Goal: Find specific page/section: Find specific page/section

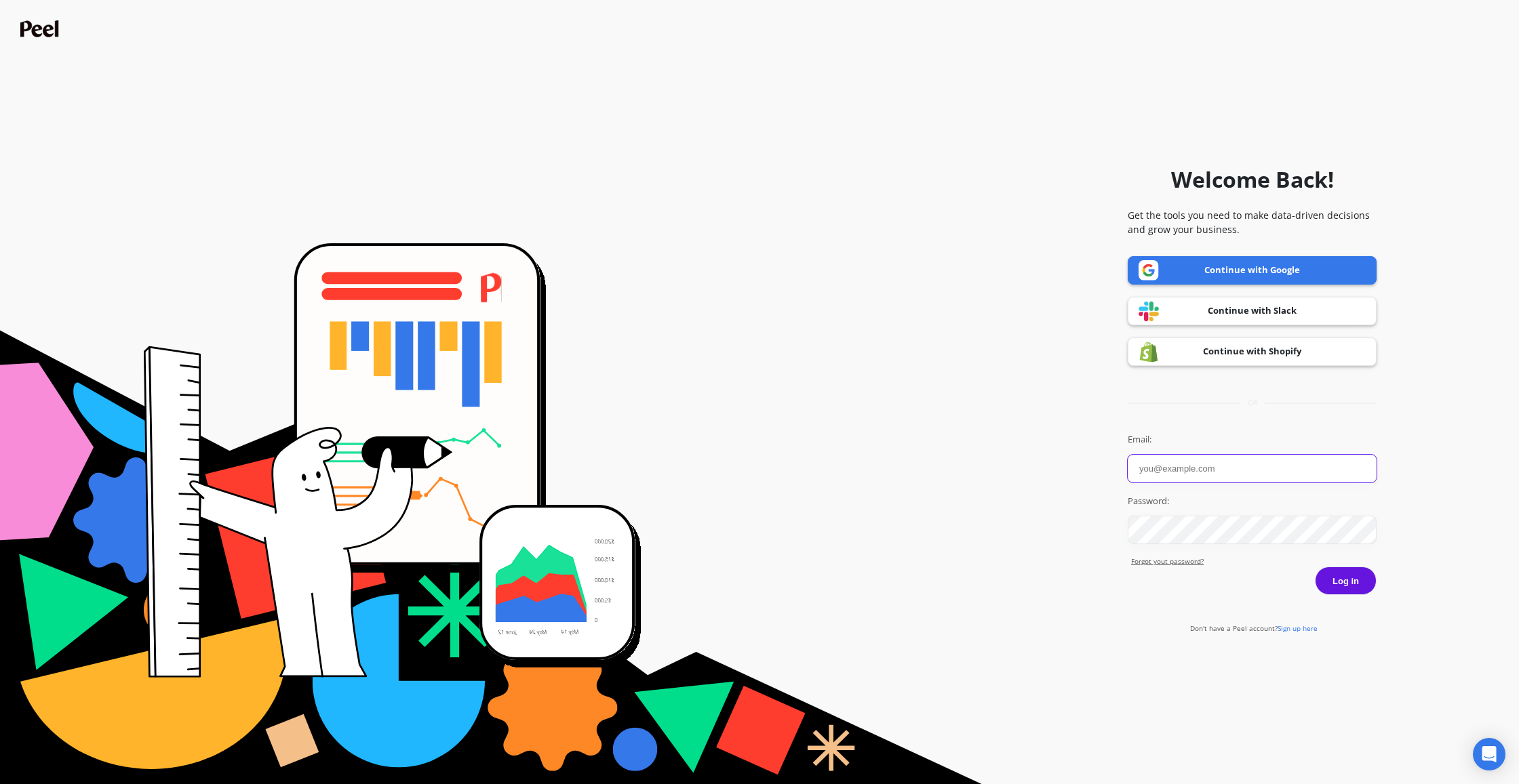
type input "[EMAIL_ADDRESS][DOMAIN_NAME]"
click at [1354, 576] on button "Log in" at bounding box center [1346, 580] width 62 height 28
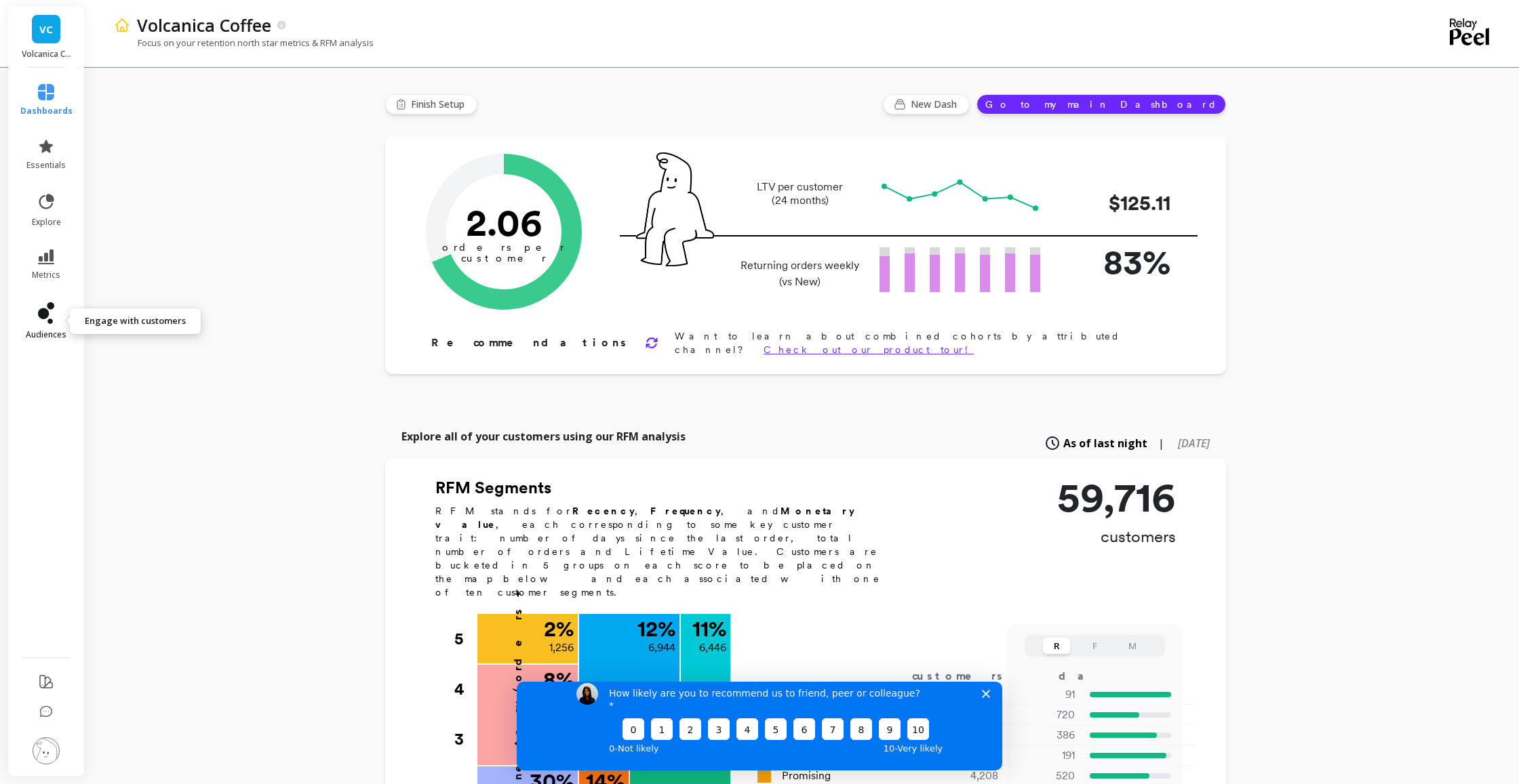
click at [45, 326] on link "audiences" at bounding box center [46, 321] width 52 height 38
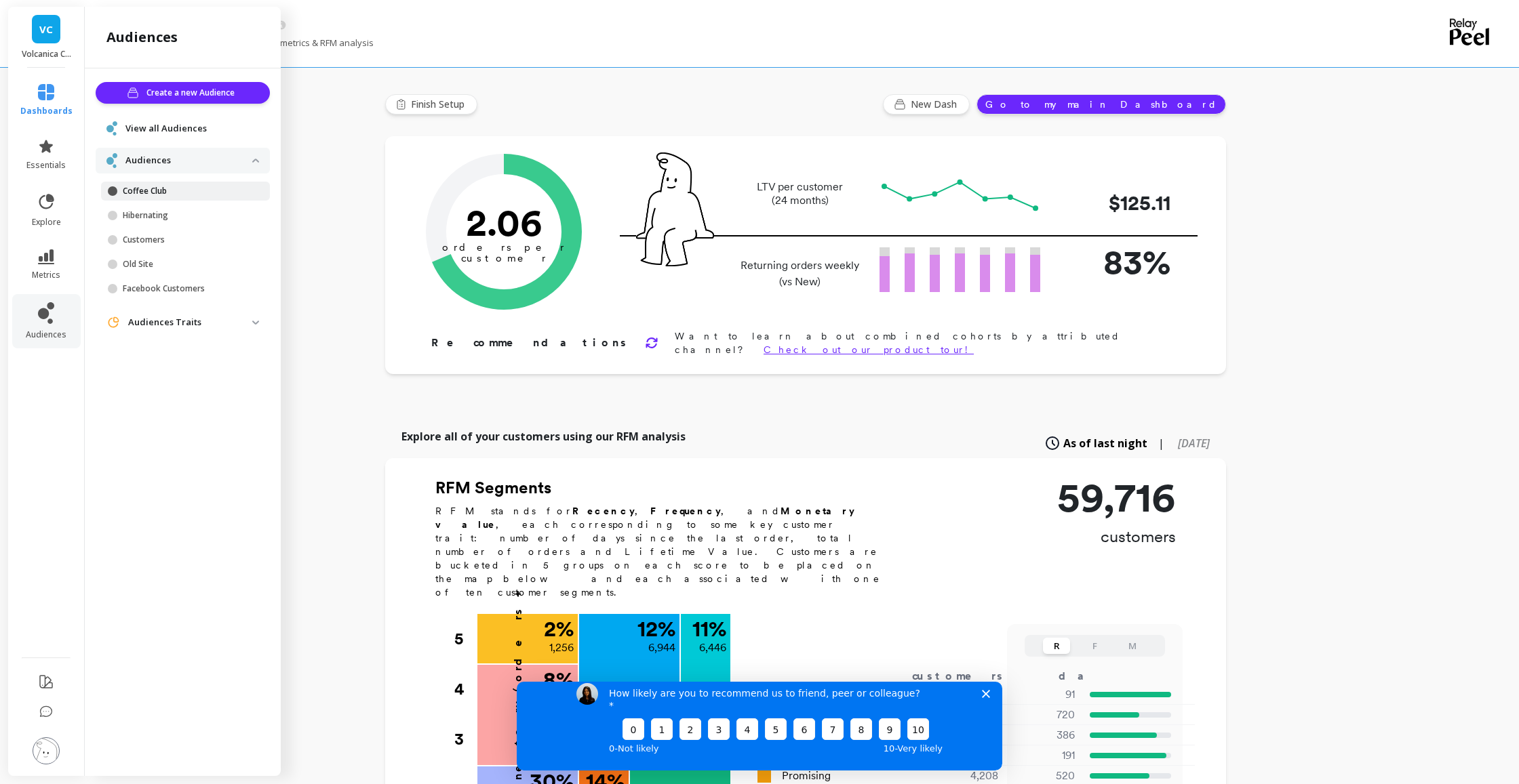
click at [168, 191] on p "Coffee Club" at bounding box center [187, 191] width 129 height 11
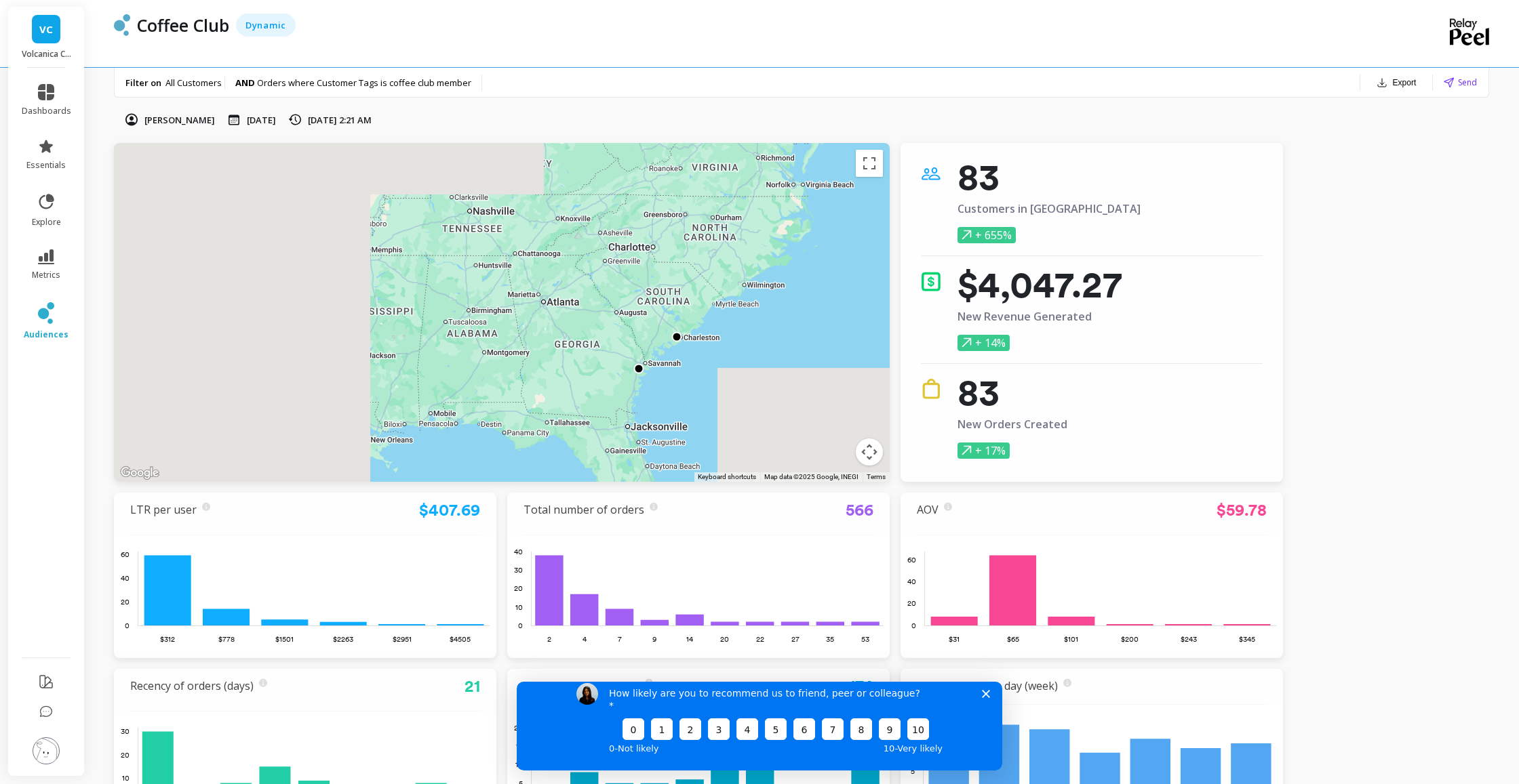
drag, startPoint x: 287, startPoint y: 338, endPoint x: 902, endPoint y: 293, distance: 616.6
click at [978, 287] on div "← Move left → Move right ↑ Move up ↓ Move down + Zoom in - Zoom out Home Jump l…" at bounding box center [699, 488] width 1169 height 691
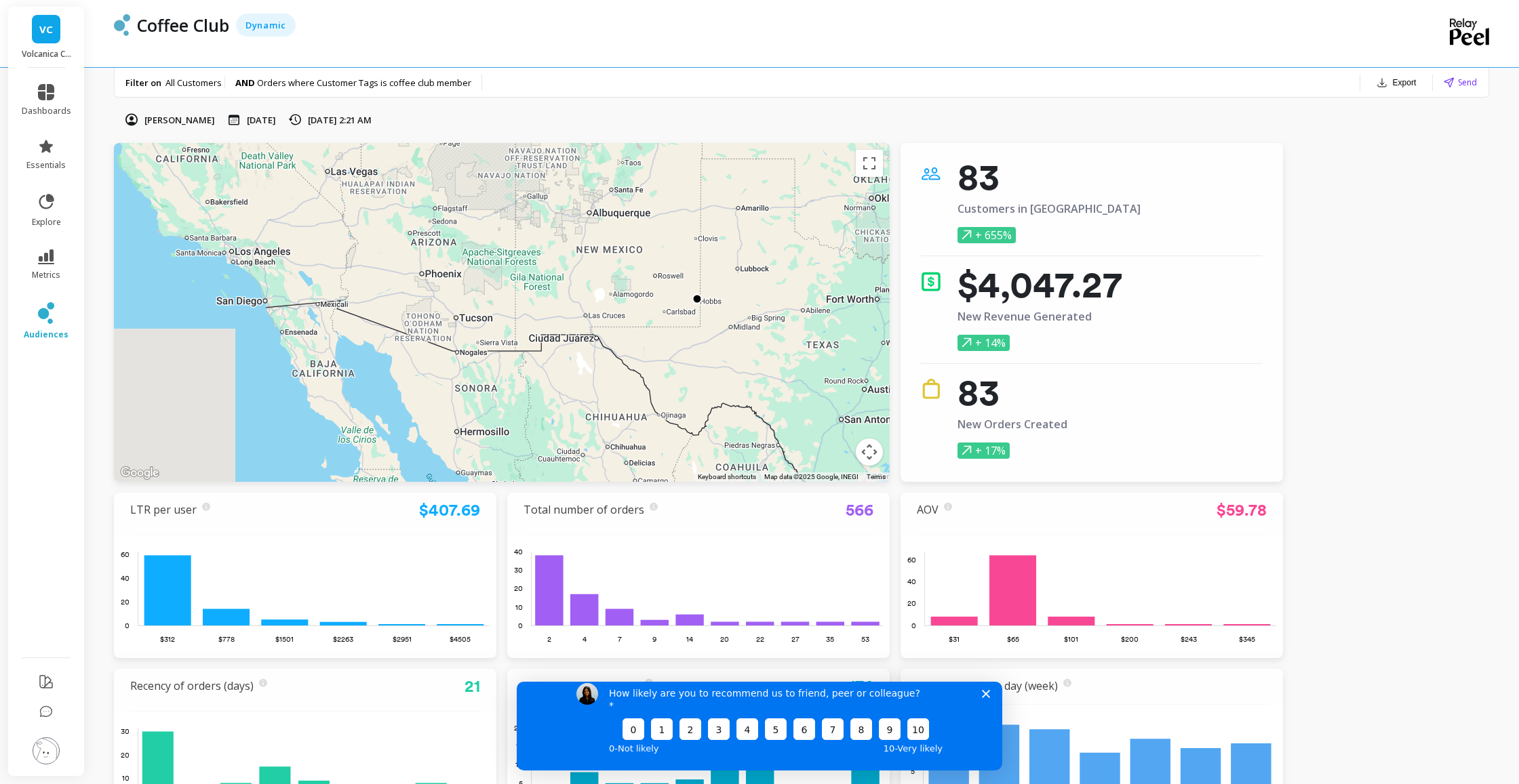
drag, startPoint x: 447, startPoint y: 322, endPoint x: 886, endPoint y: 313, distance: 439.1
click at [917, 313] on div "← Move left → Move right ↑ Move up ↓ Move down + Zoom in - Zoom out Home Jump l…" at bounding box center [699, 488] width 1169 height 691
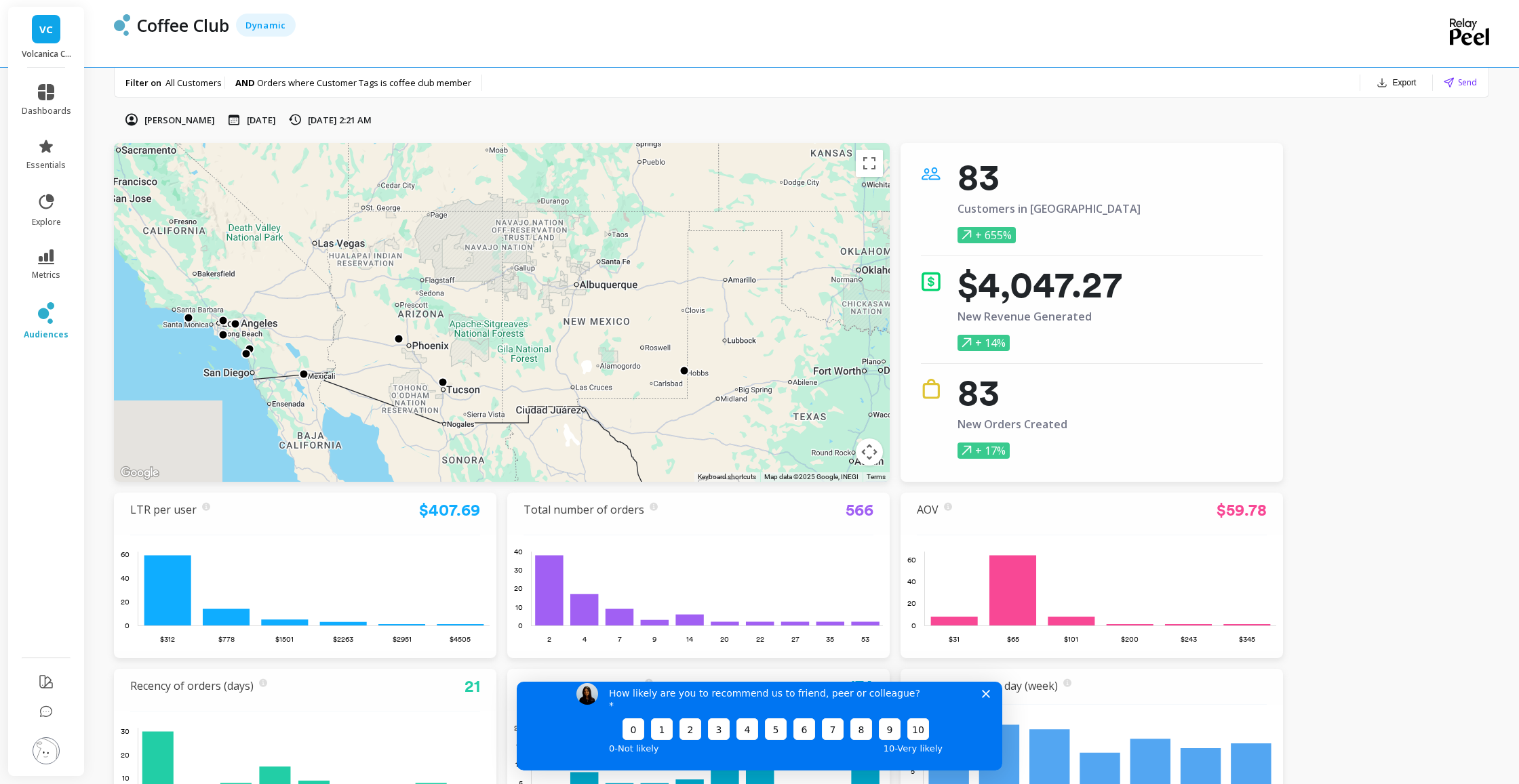
drag, startPoint x: 760, startPoint y: 301, endPoint x: 747, endPoint y: 374, distance: 74.1
click at [747, 374] on div at bounding box center [501, 312] width 776 height 338
click at [684, 372] on div at bounding box center [684, 371] width 10 height 10
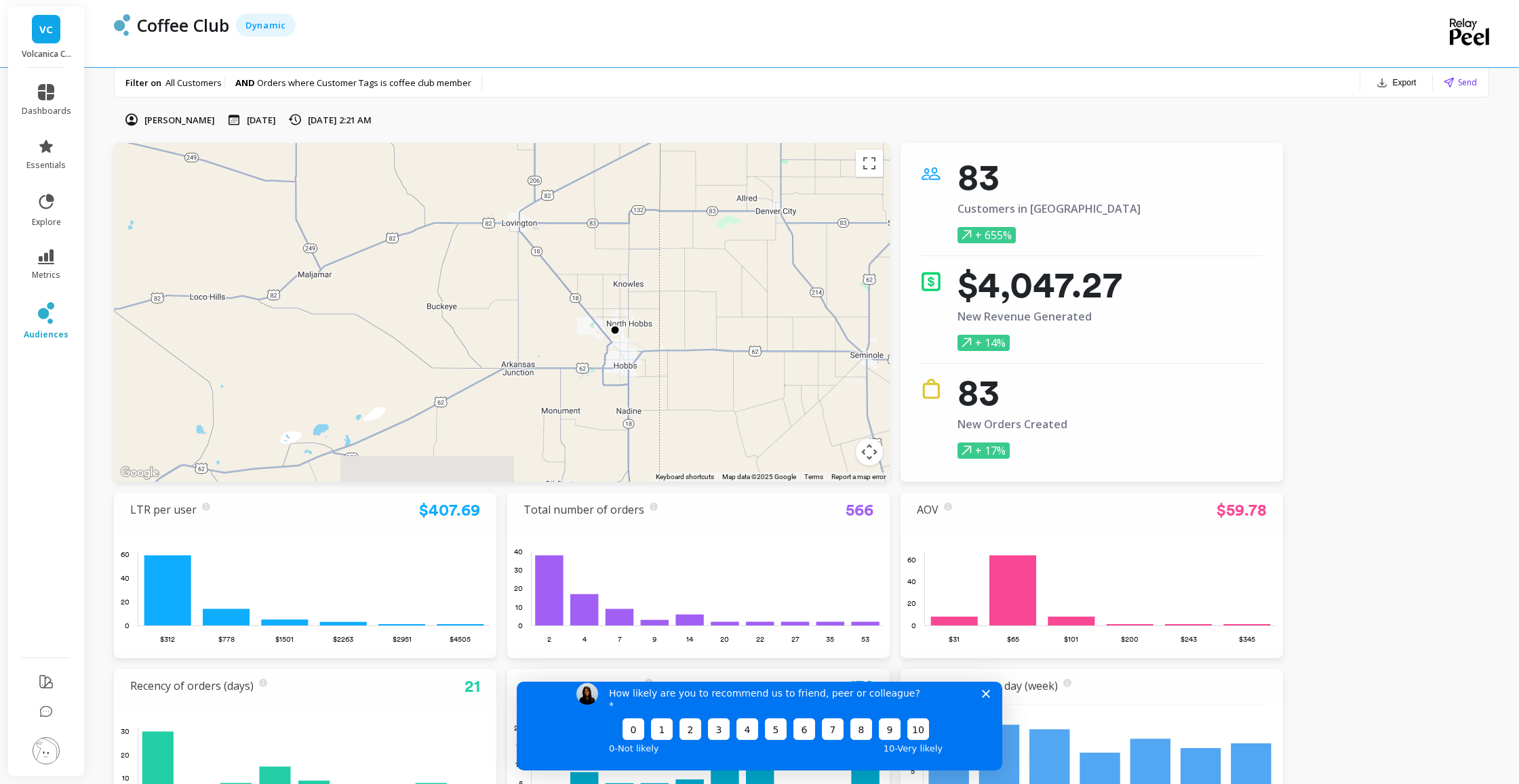
click at [615, 331] on div at bounding box center [615, 330] width 10 height 10
click at [615, 329] on div at bounding box center [615, 330] width 10 height 10
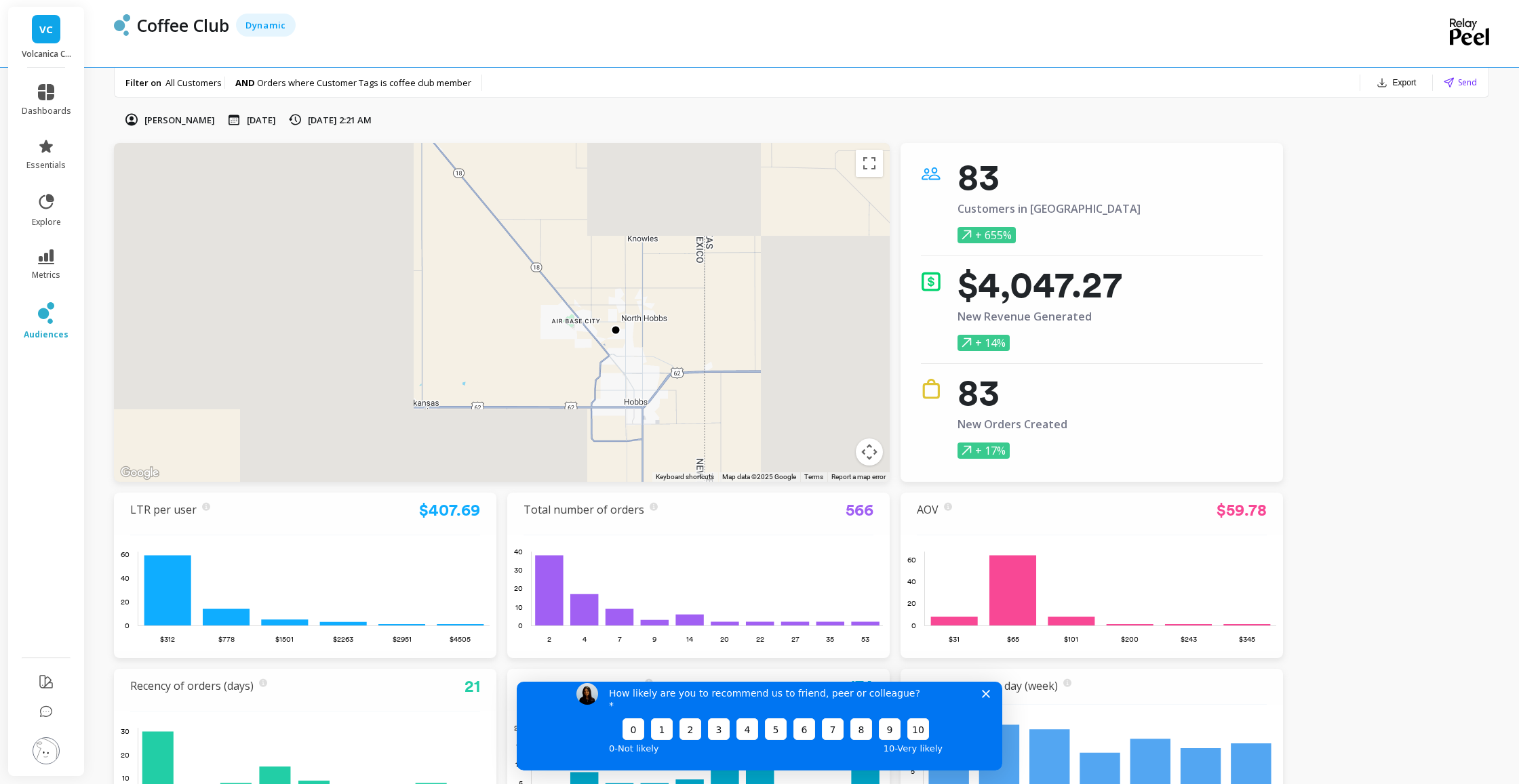
click at [615, 331] on div at bounding box center [615, 331] width 10 height 10
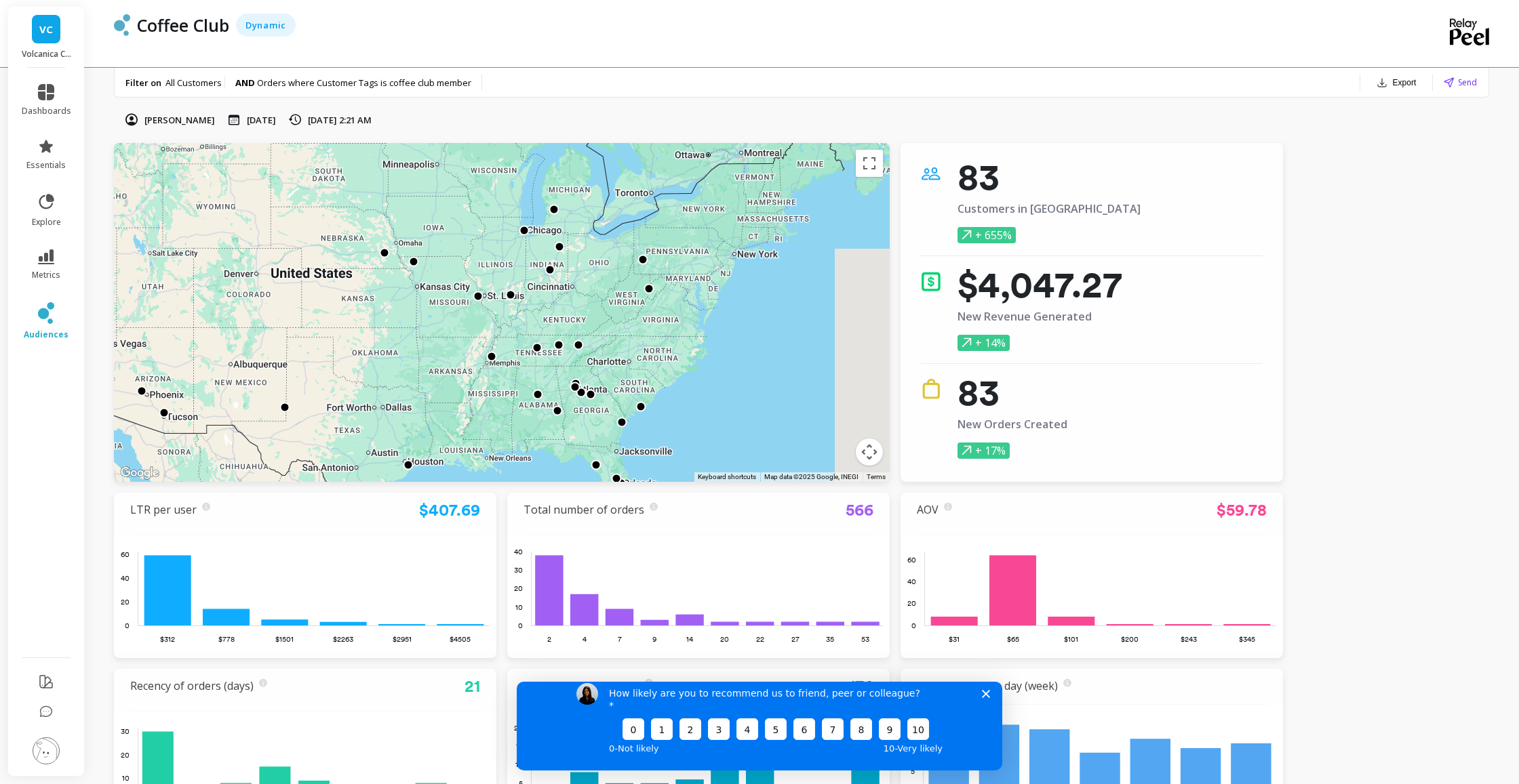
drag, startPoint x: 738, startPoint y: 433, endPoint x: 513, endPoint y: 470, distance: 228.0
click at [513, 470] on div at bounding box center [1039, 778] width 1519 height 854
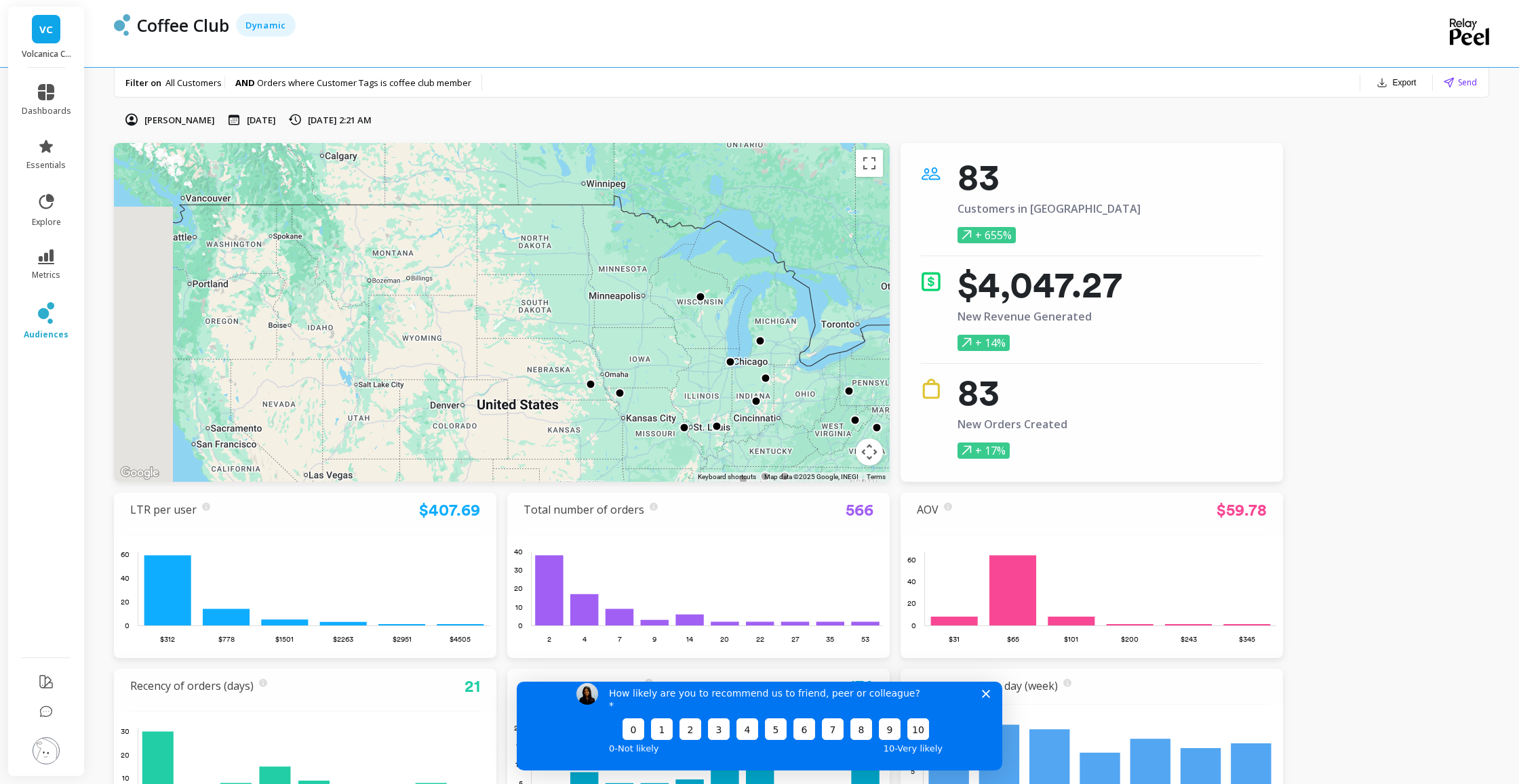
drag, startPoint x: 338, startPoint y: 320, endPoint x: 510, endPoint y: 422, distance: 200.0
click at [511, 423] on div at bounding box center [501, 312] width 776 height 338
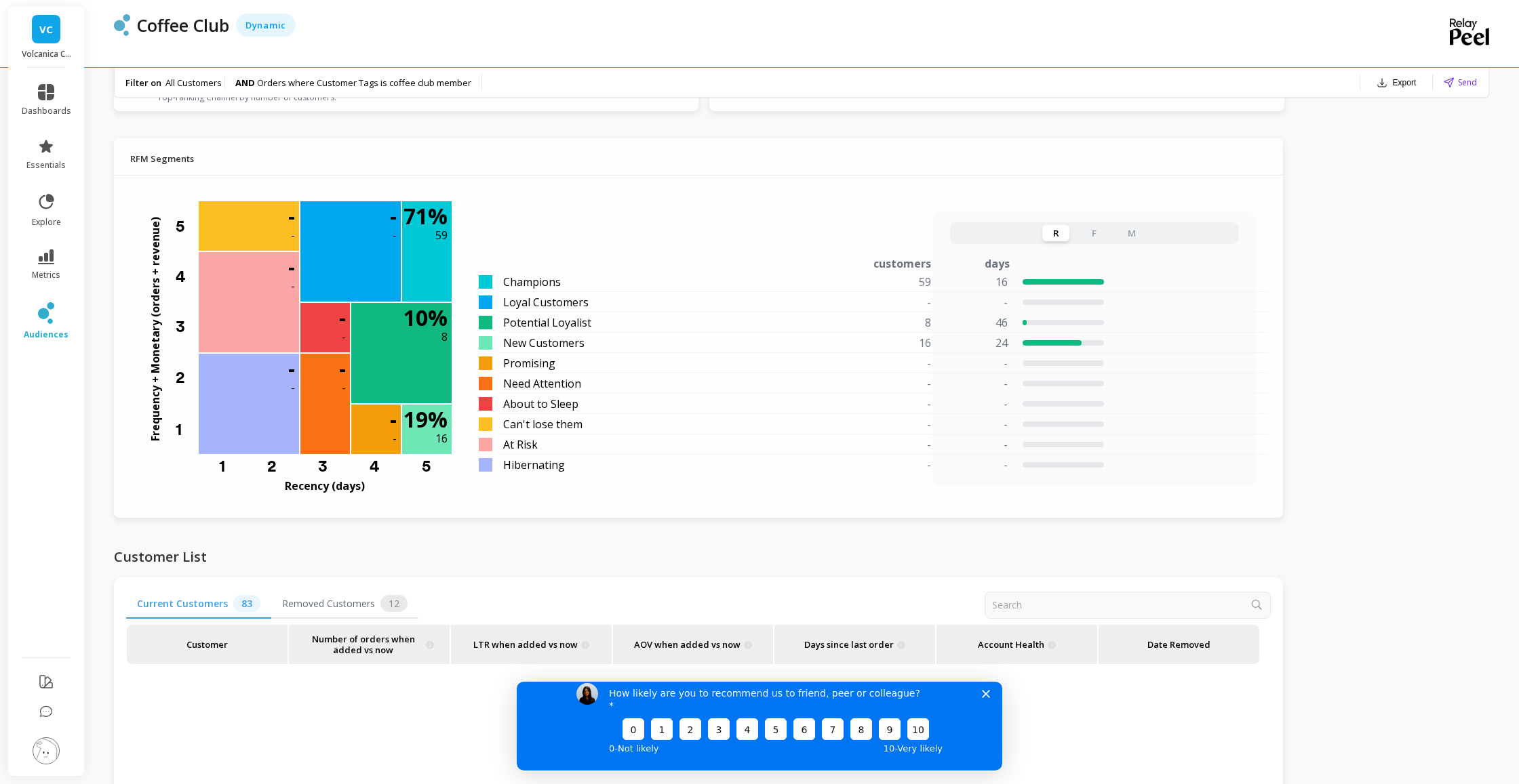
scroll to position [1003, 0]
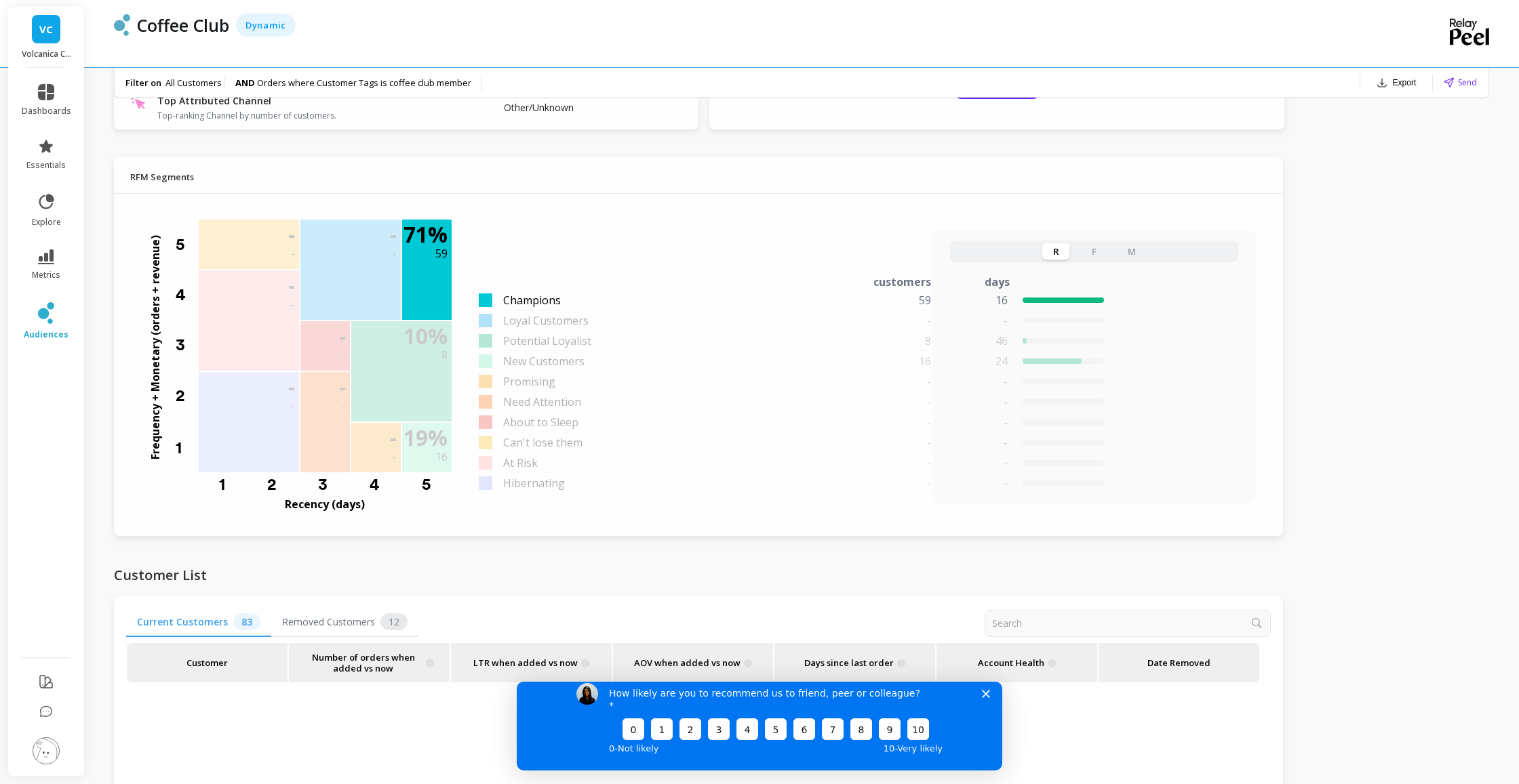
click at [541, 299] on span "Champions" at bounding box center [531, 300] width 57 height 16
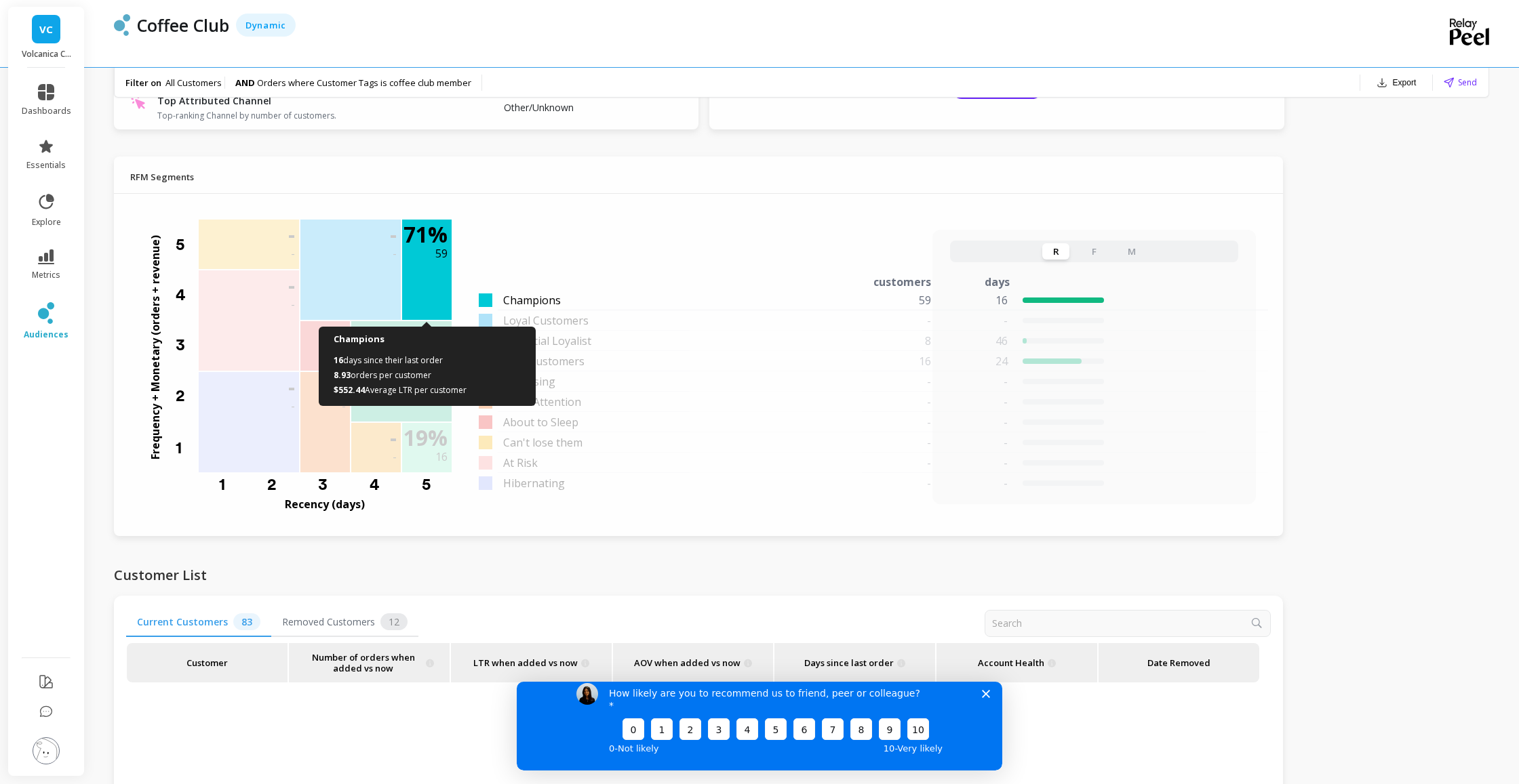
click at [433, 279] on div "71 % 59" at bounding box center [427, 269] width 50 height 100
click at [434, 290] on div "71 % 59" at bounding box center [427, 269] width 50 height 100
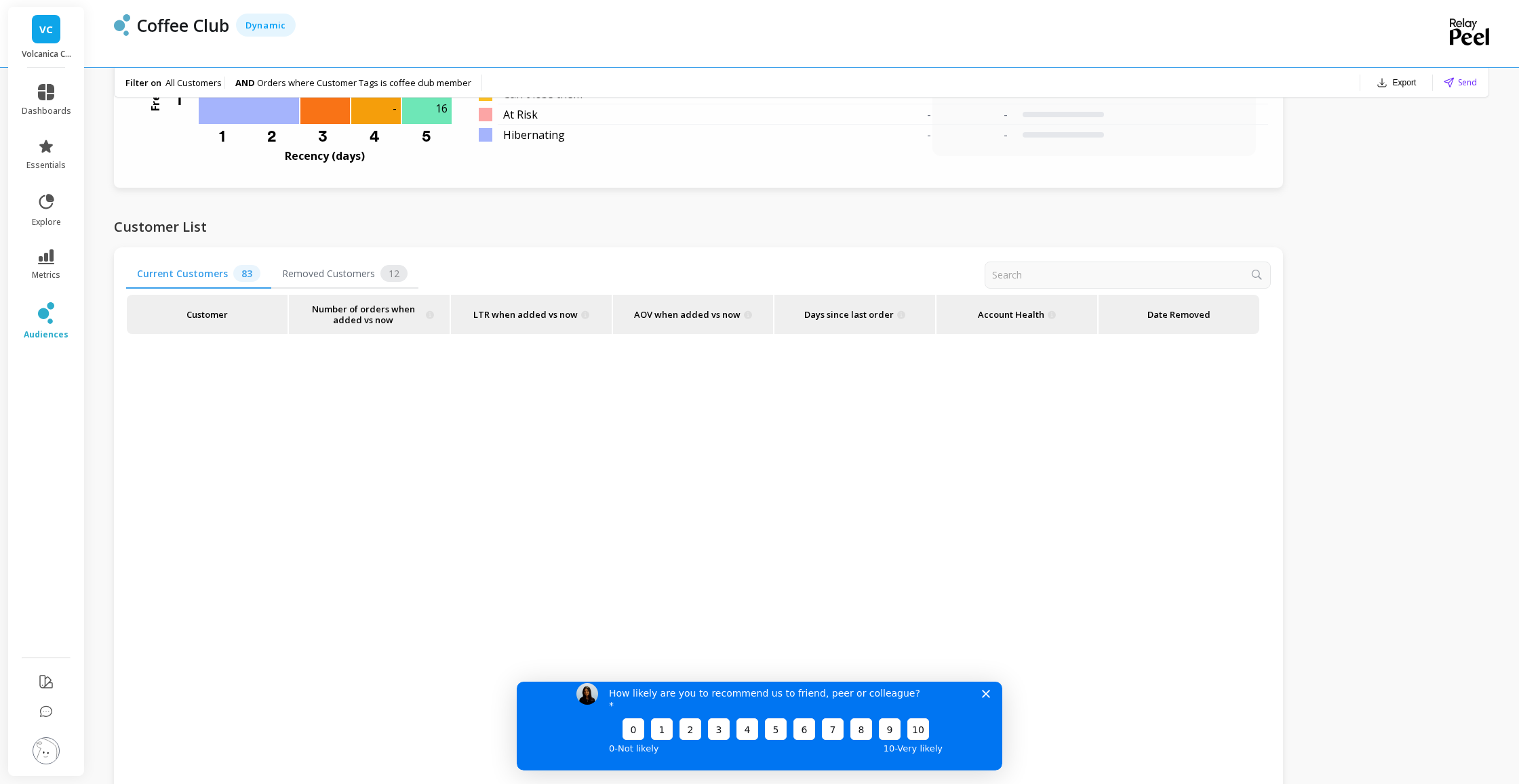
scroll to position [1353, 0]
click at [984, 698] on icon "Close survey" at bounding box center [985, 693] width 8 height 8
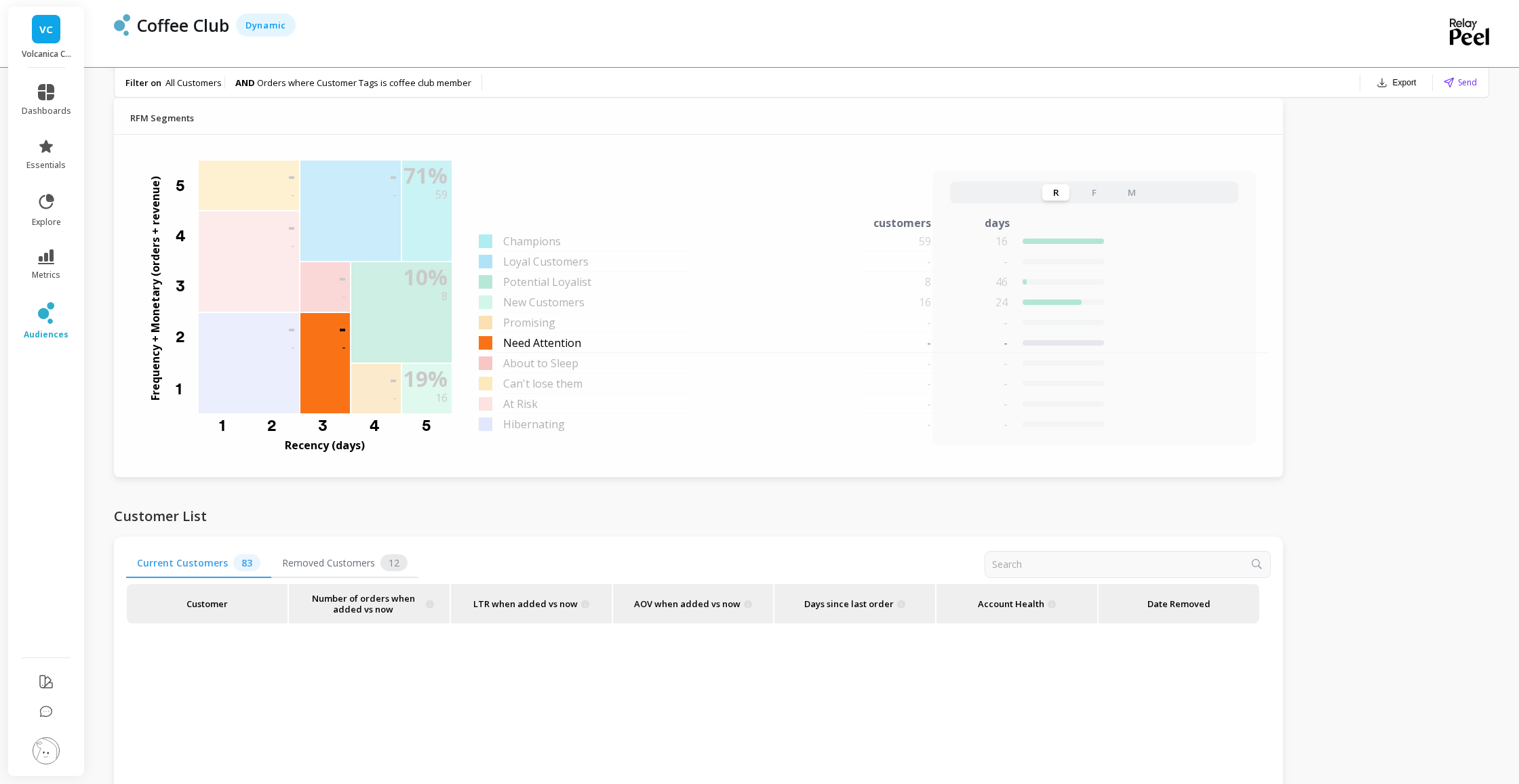
scroll to position [1062, 0]
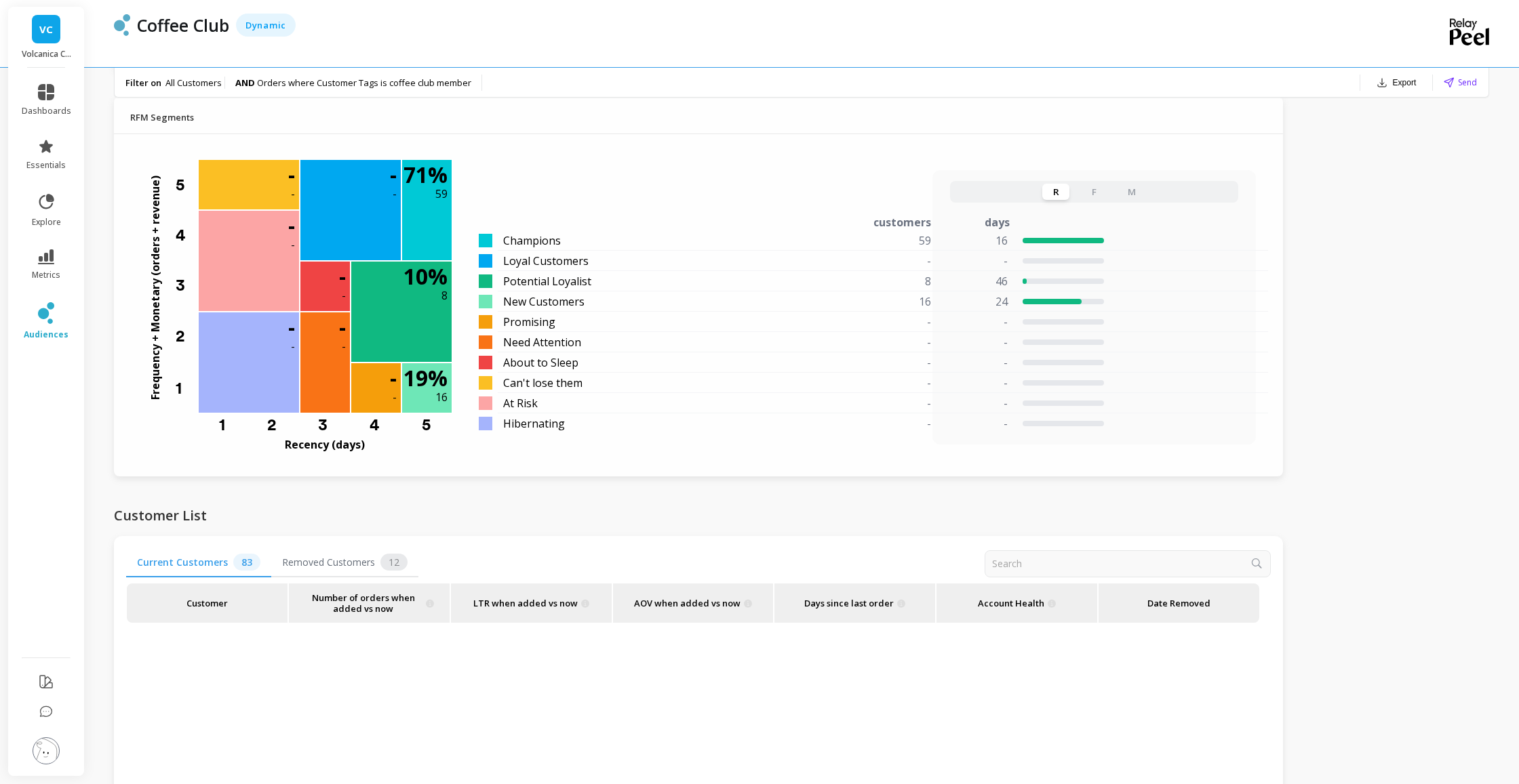
click at [1091, 193] on button "F" at bounding box center [1094, 191] width 27 height 16
click at [1058, 192] on button "R" at bounding box center [1056, 191] width 27 height 16
click at [1090, 193] on button "F" at bounding box center [1094, 191] width 27 height 16
click at [1132, 191] on button "M" at bounding box center [1132, 191] width 27 height 16
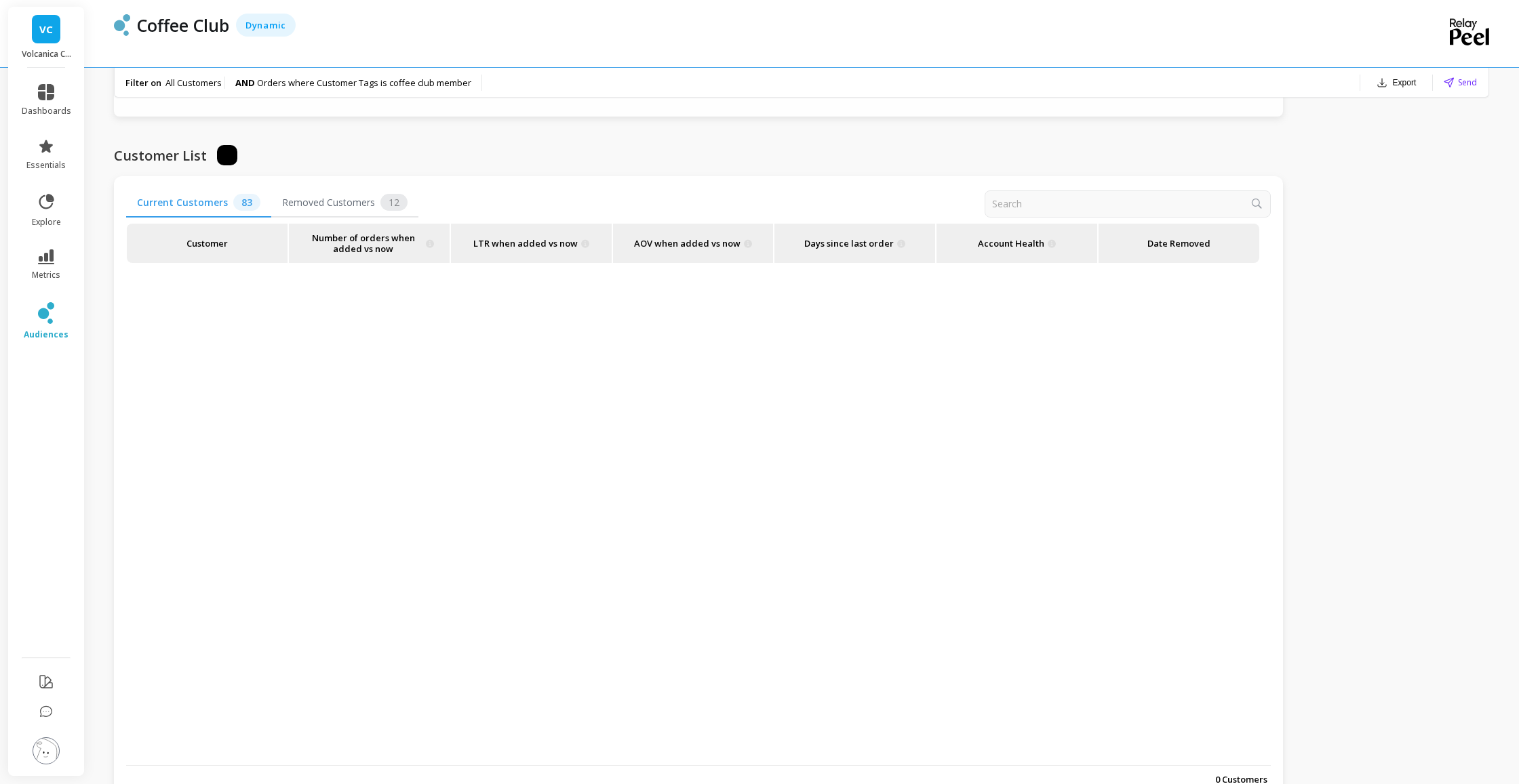
scroll to position [283, 0]
